Goal: Information Seeking & Learning: Find specific fact

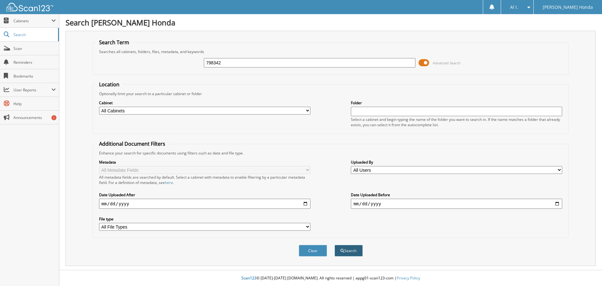
type input "798342"
click at [347, 249] on button "Search" at bounding box center [349, 251] width 28 height 12
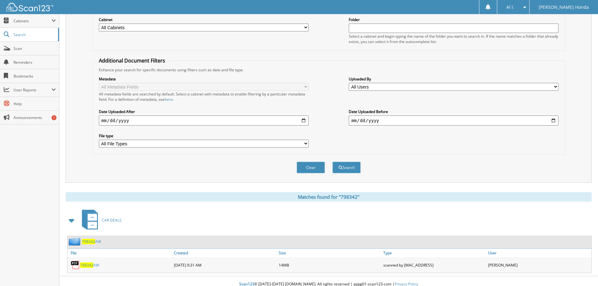
scroll to position [89, 0]
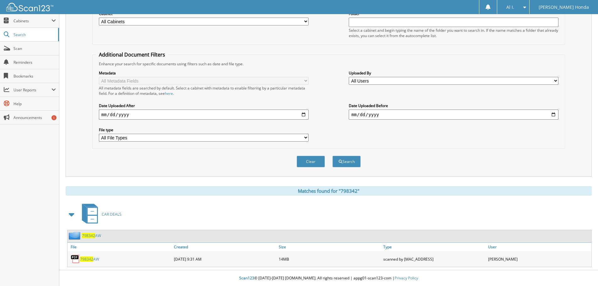
click at [90, 256] on span "798342" at bounding box center [86, 258] width 13 height 5
